Goal: Information Seeking & Learning: Find specific fact

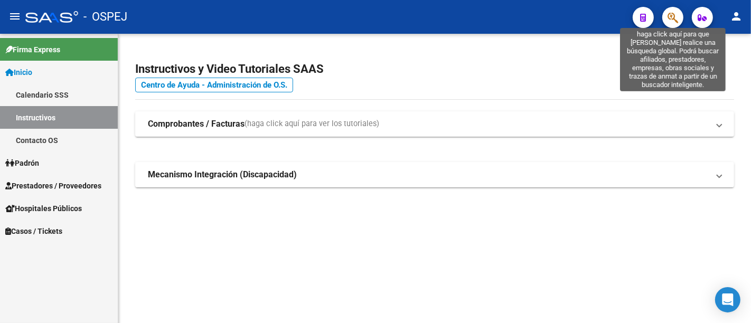
click at [673, 17] on icon "button" at bounding box center [673, 18] width 11 height 12
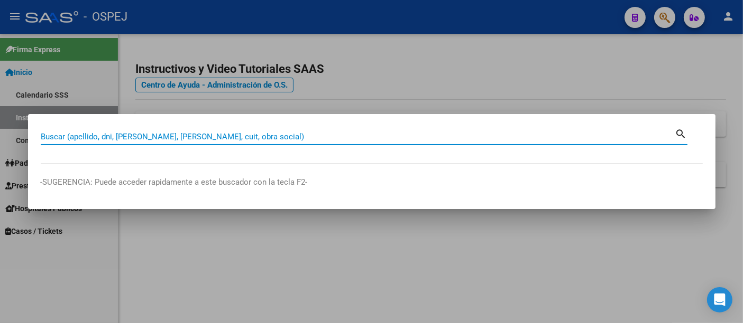
paste input "31065433"
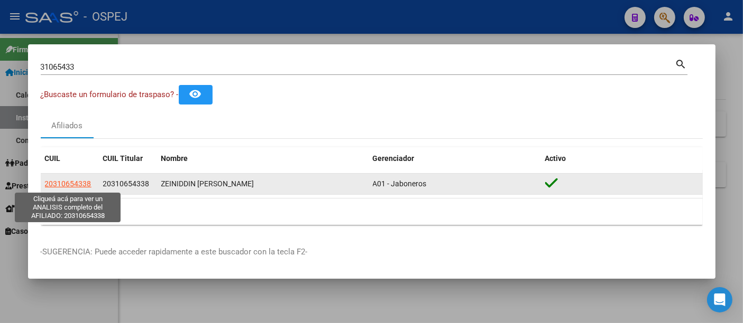
click at [66, 181] on span "20310654338" at bounding box center [68, 184] width 47 height 8
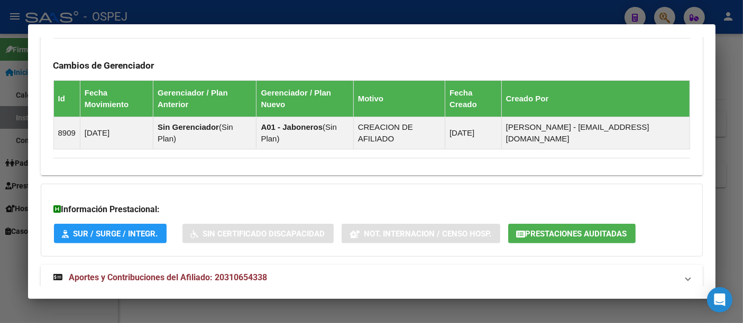
scroll to position [666, 0]
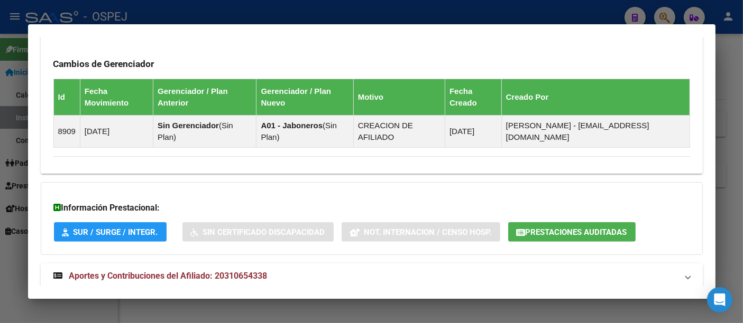
click at [250, 271] on span "Aportes y Contribuciones del Afiliado: 20310654338" at bounding box center [168, 276] width 198 height 10
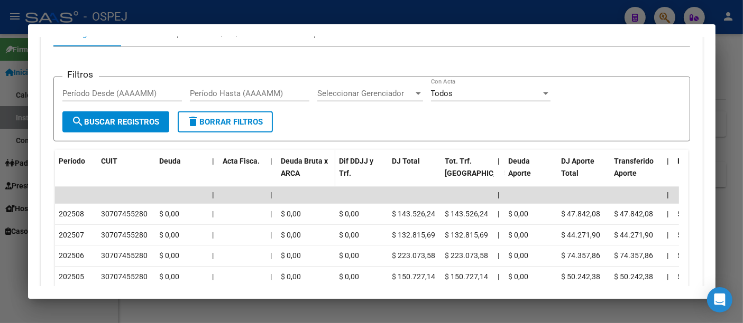
scroll to position [1021, 0]
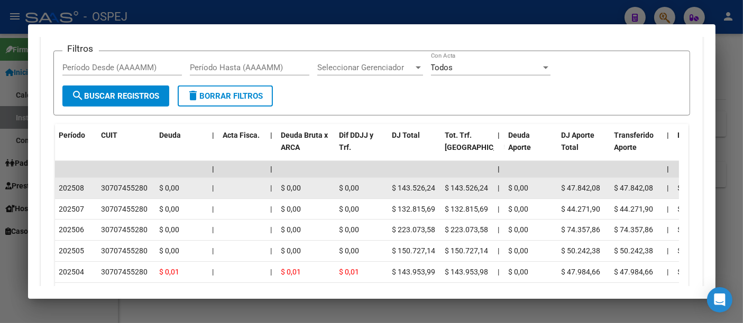
click at [118, 182] on div "30707455280" at bounding box center [124, 188] width 47 height 12
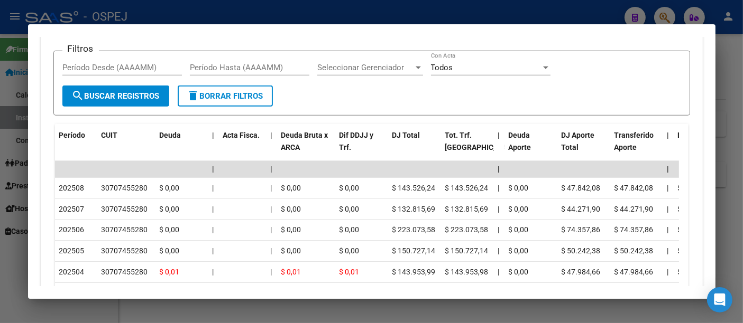
click at [396, 15] on div at bounding box center [371, 161] width 743 height 323
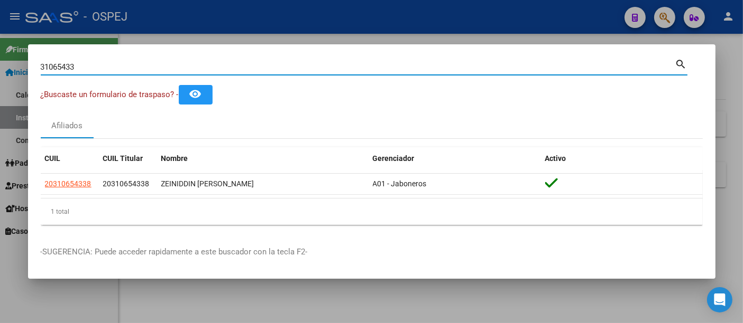
click at [121, 69] on input "31065433" at bounding box center [358, 67] width 634 height 10
type input "3"
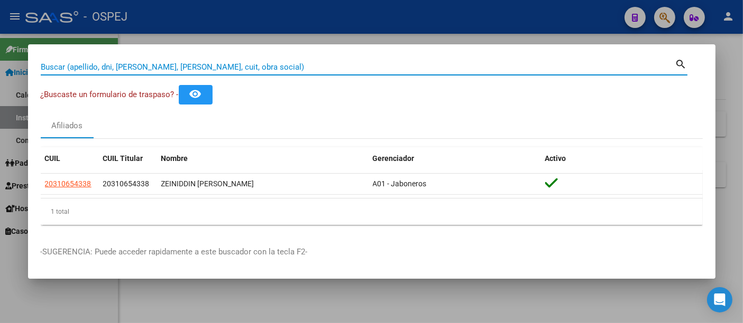
paste input "23335807154"
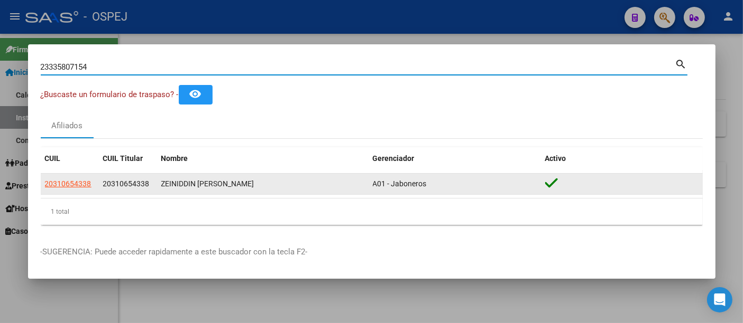
type input "23335807154"
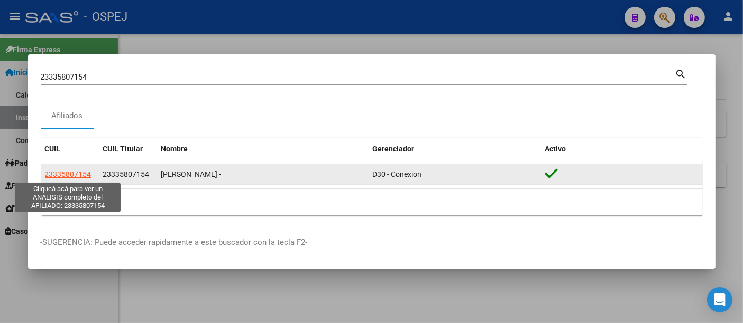
click at [62, 174] on span "23335807154" at bounding box center [68, 174] width 47 height 8
type textarea "23335807154"
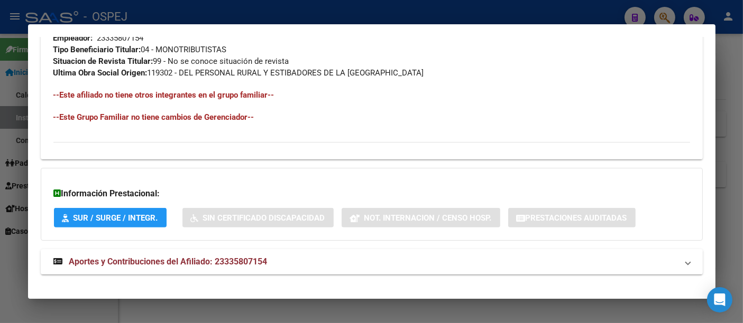
scroll to position [563, 0]
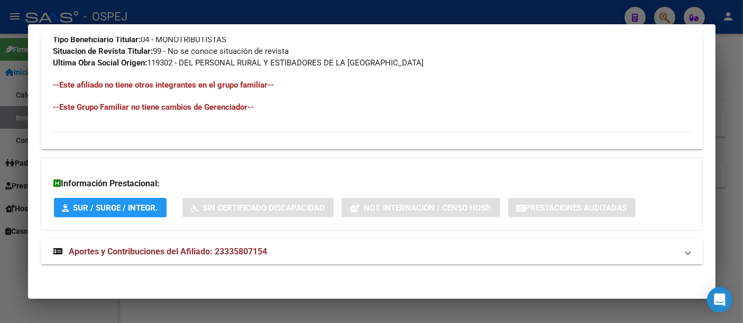
click at [258, 248] on span "Aportes y Contribuciones del Afiliado: 23335807154" at bounding box center [168, 252] width 198 height 10
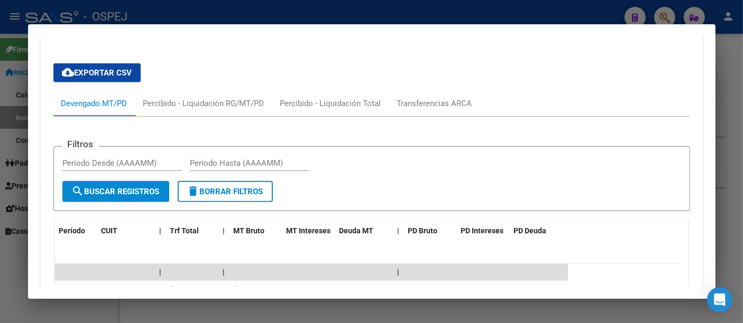
scroll to position [558, 0]
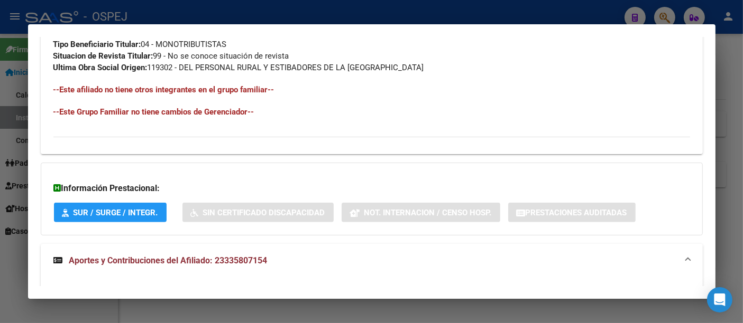
click at [273, 11] on div at bounding box center [371, 161] width 743 height 323
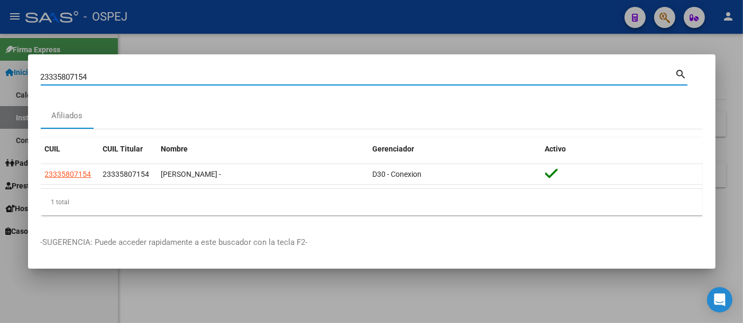
click at [152, 78] on input "23335807154" at bounding box center [358, 77] width 634 height 10
type input "2"
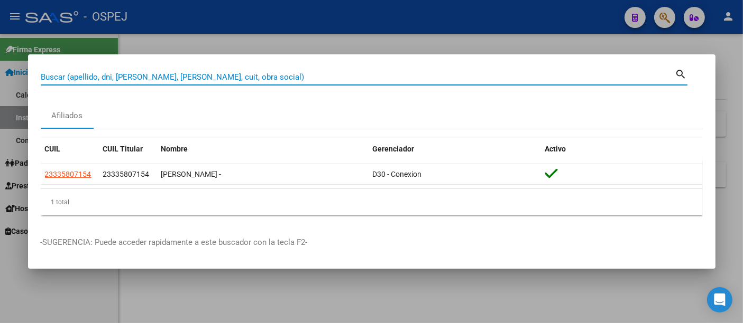
paste input "27415523217"
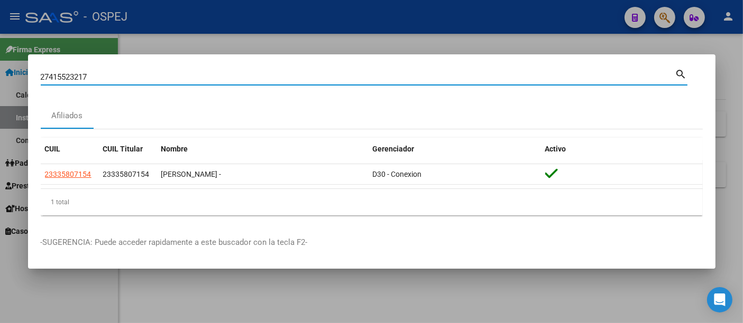
type input "27415523217"
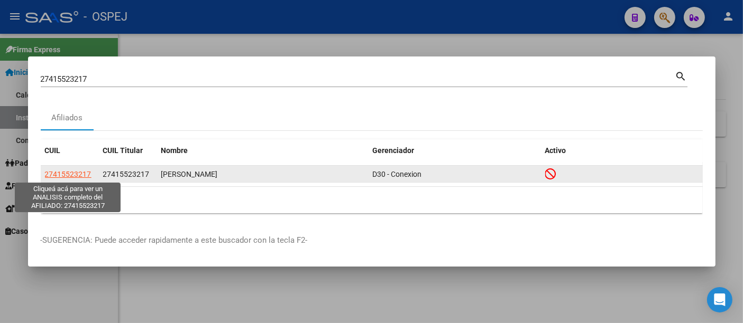
click at [64, 175] on span "27415523217" at bounding box center [68, 174] width 47 height 8
type textarea "27415523217"
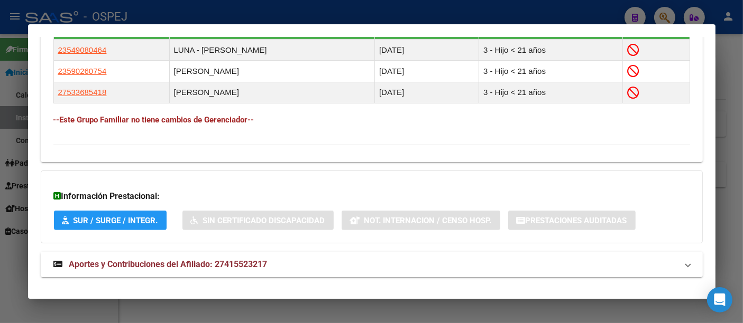
scroll to position [661, 0]
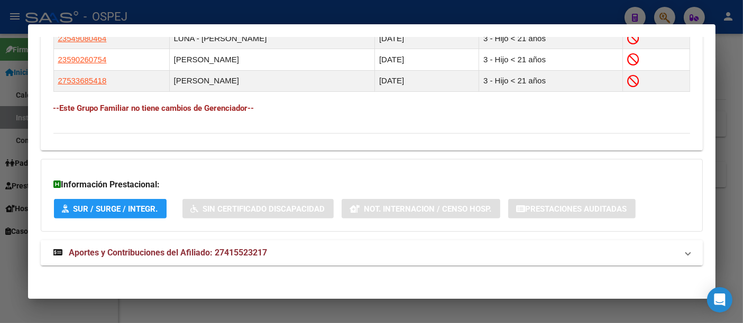
click at [249, 248] on span "Aportes y Contribuciones del Afiliado: 27415523217" at bounding box center [168, 253] width 198 height 10
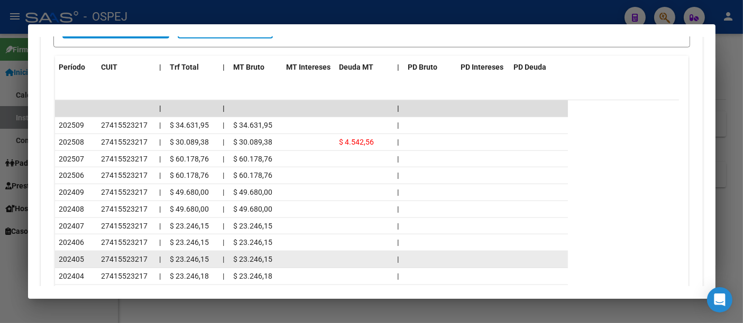
scroll to position [1063, 0]
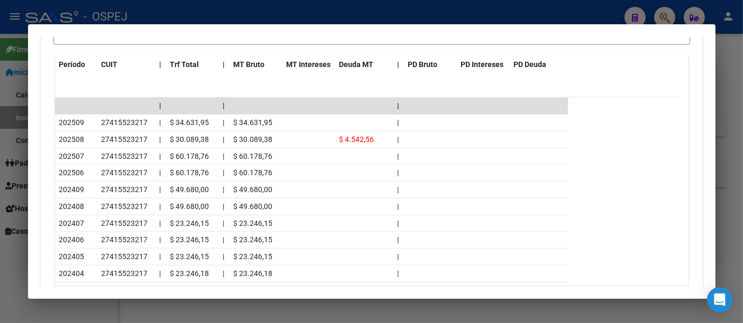
click at [322, 16] on div at bounding box center [371, 161] width 743 height 323
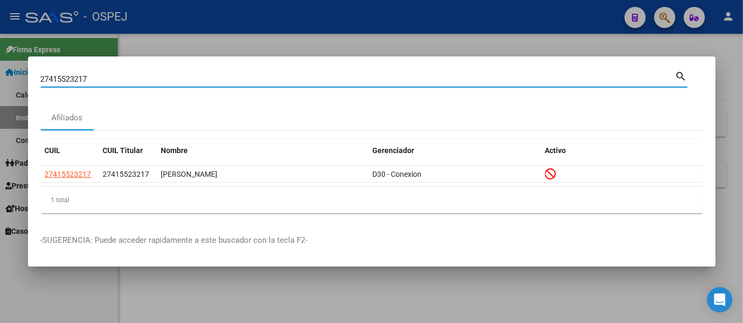
click at [117, 78] on input "27415523217" at bounding box center [358, 80] width 634 height 10
type input "2"
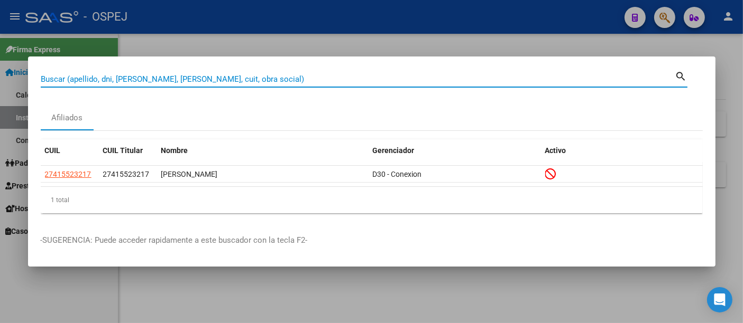
paste input "31065433"
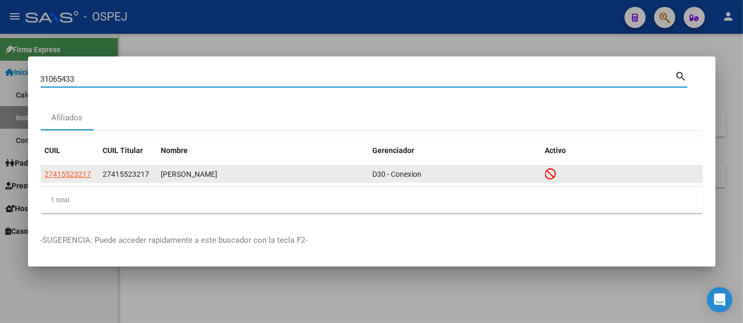
type input "31065433"
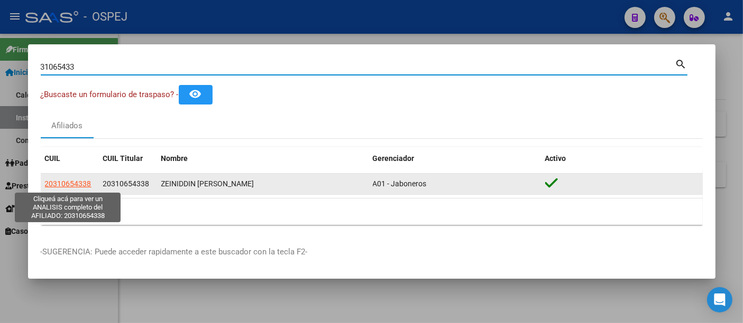
click at [69, 182] on span "20310654338" at bounding box center [68, 184] width 47 height 8
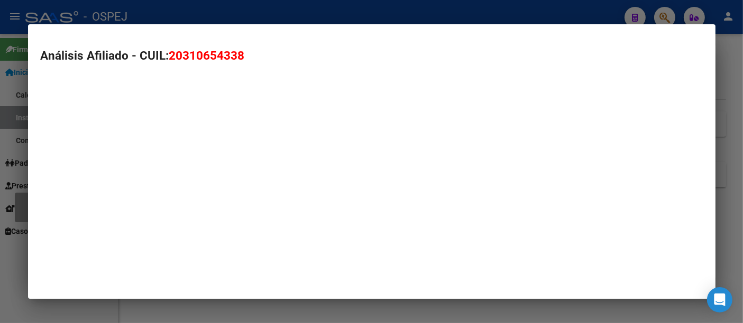
type textarea "20310654338"
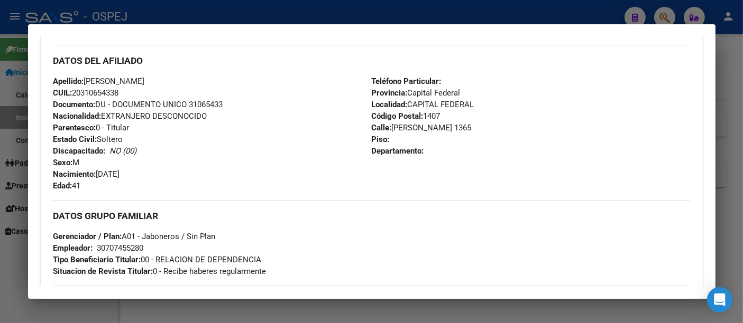
scroll to position [352, 0]
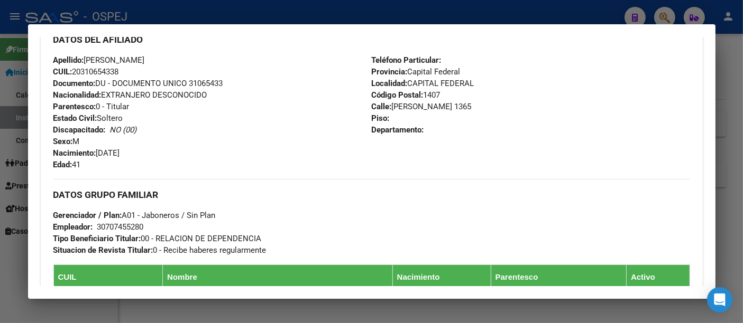
click at [109, 226] on div "30707455280" at bounding box center [120, 227] width 47 height 12
click at [201, 16] on div at bounding box center [371, 161] width 743 height 323
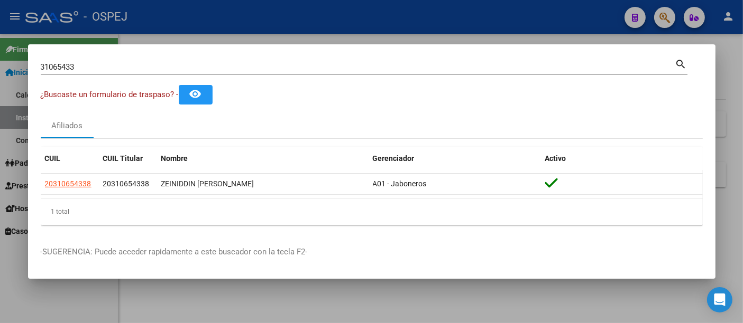
click at [284, 10] on div at bounding box center [371, 161] width 743 height 323
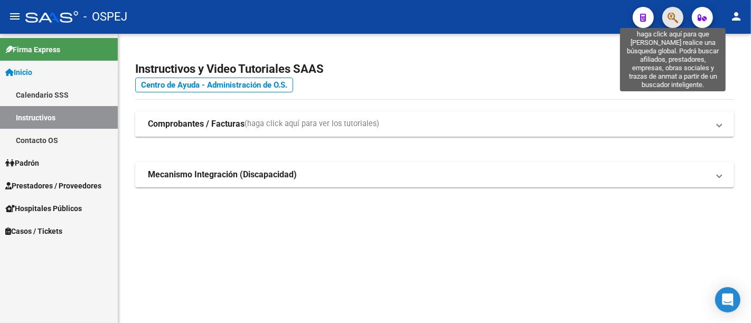
click at [672, 14] on icon "button" at bounding box center [673, 18] width 11 height 12
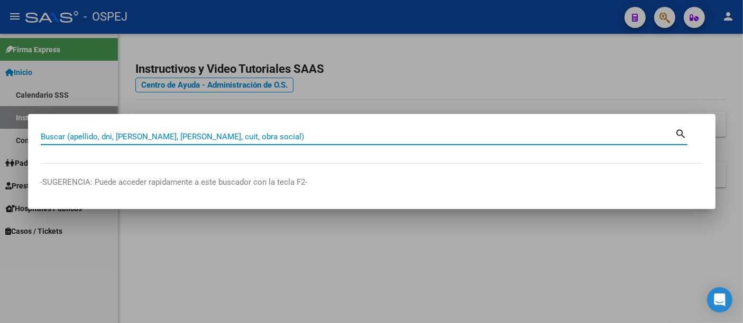
paste input "20-31065433-8"
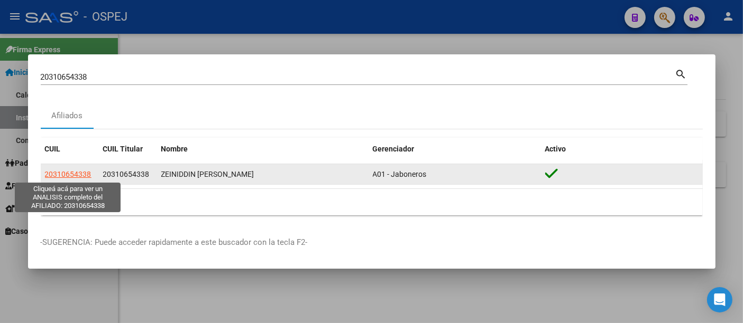
click at [69, 172] on span "20310654338" at bounding box center [68, 174] width 47 height 8
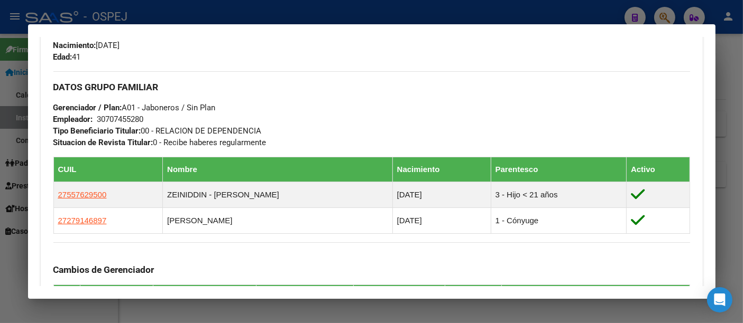
scroll to position [469, 0]
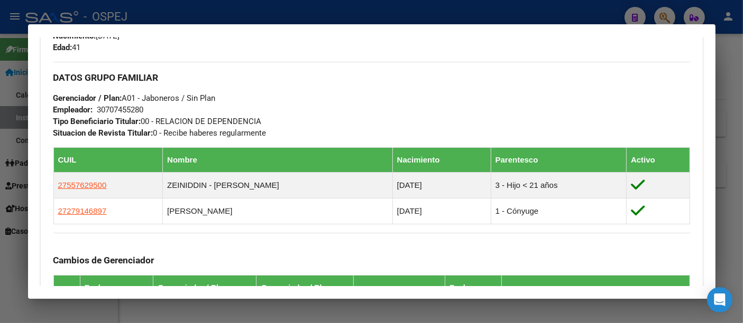
click at [245, 13] on div at bounding box center [371, 161] width 743 height 323
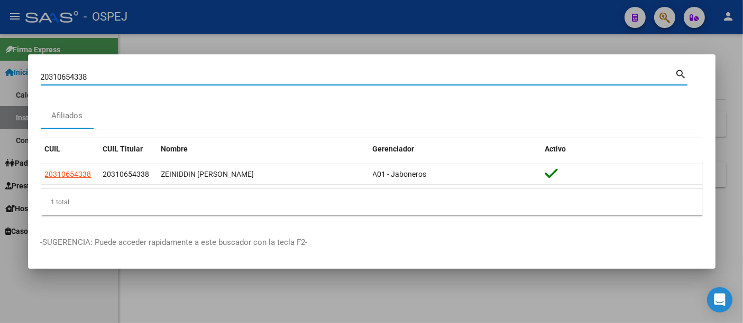
click at [175, 75] on input "20310654338" at bounding box center [358, 77] width 634 height 10
type input "2"
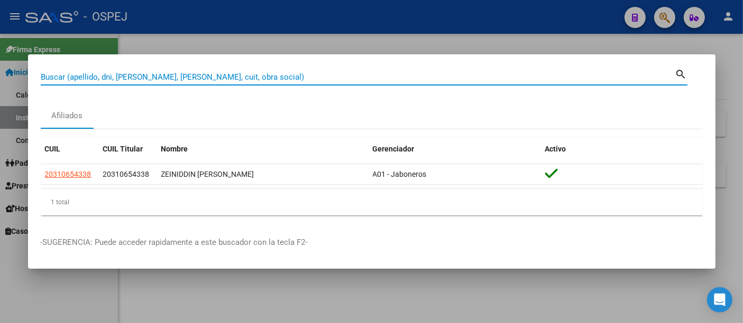
paste input "20-31065433-8"
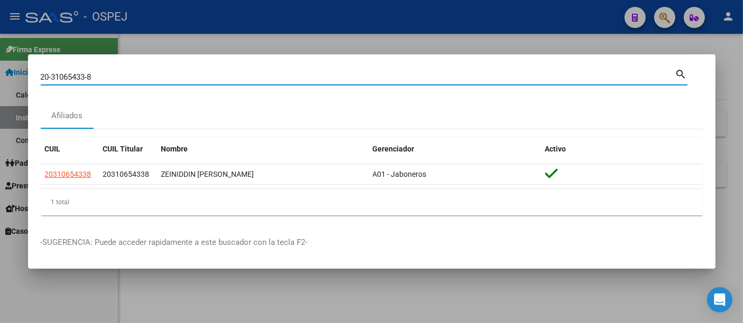
type input "20310654338"
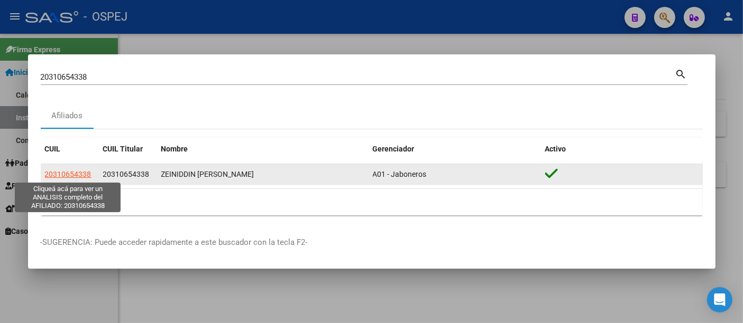
click at [77, 176] on span "20310654338" at bounding box center [68, 174] width 47 height 8
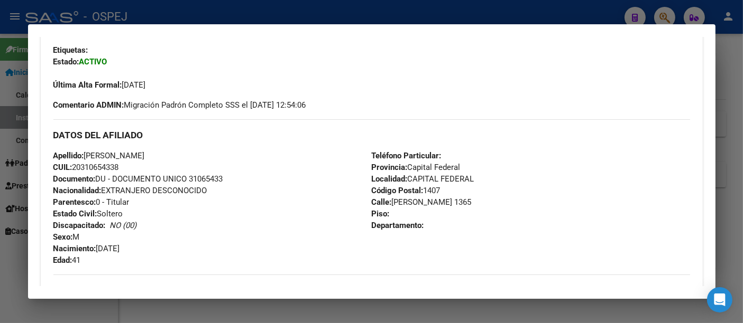
scroll to position [255, 0]
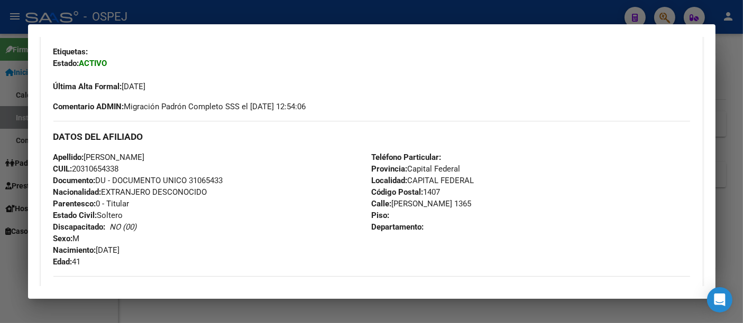
drag, startPoint x: 85, startPoint y: 158, endPoint x: 133, endPoint y: 173, distance: 50.3
click at [133, 173] on div "Apellido: [PERSON_NAME]: 20310654338 Documento: DU - DOCUMENTO UNICO 31065433 N…" at bounding box center [212, 210] width 318 height 116
copy div "[PERSON_NAME] CUIL: 20310654338"
